Goal: Task Accomplishment & Management: Use online tool/utility

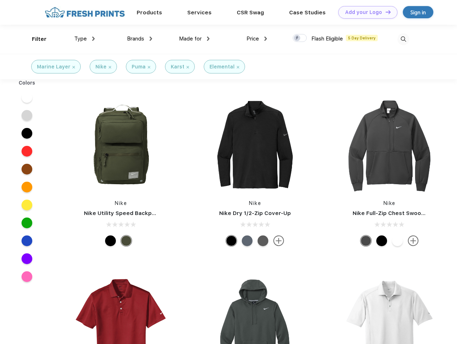
click at [365, 12] on link "Add your Logo Design Tool" at bounding box center [367, 12] width 59 height 13
click at [0, 0] on div "Design Tool" at bounding box center [0, 0] width 0 height 0
click at [385, 12] on link "Add your Logo Design Tool" at bounding box center [367, 12] width 59 height 13
click at [34, 39] on div "Filter" at bounding box center [39, 39] width 15 height 8
click at [85, 39] on span "Type" at bounding box center [80, 39] width 13 height 6
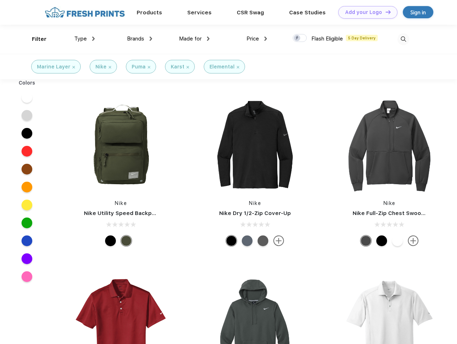
click at [140, 39] on span "Brands" at bounding box center [135, 39] width 17 height 6
click at [194, 39] on span "Made for" at bounding box center [190, 39] width 23 height 6
click at [257, 39] on span "Price" at bounding box center [252, 39] width 13 height 6
click at [300, 38] on div at bounding box center [300, 38] width 14 height 8
click at [297, 38] on input "checkbox" at bounding box center [295, 36] width 5 height 5
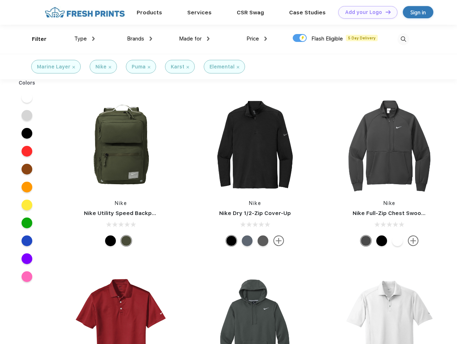
click at [403, 39] on img at bounding box center [404, 39] width 12 height 12
